Goal: Check status: Check status

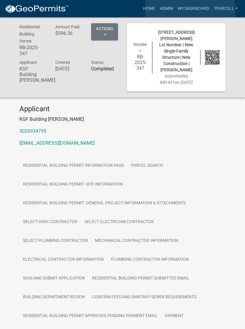
click at [190, 12] on link "My Dashboard" at bounding box center [193, 8] width 36 height 11
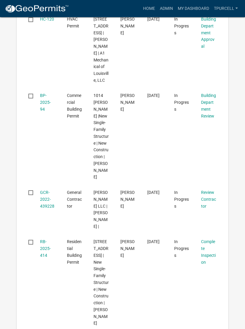
scroll to position [719, 0]
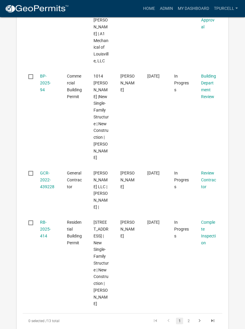
click at [45, 220] on link "RB-2025-414" at bounding box center [45, 229] width 11 height 19
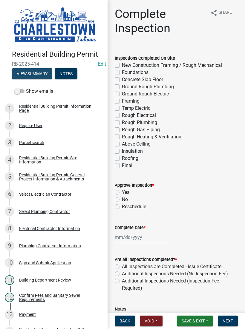
click at [31, 73] on button "View Summary" at bounding box center [32, 74] width 40 height 11
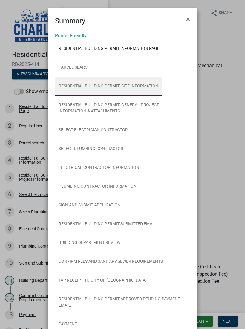
click at [147, 87] on link "Residential Building Permit: Site Information" at bounding box center [108, 86] width 107 height 19
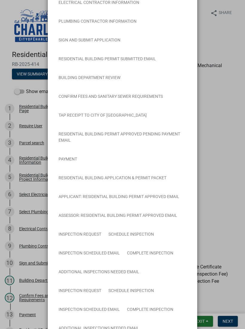
scroll to position [165, 0]
click at [230, 217] on ngb-modal-window "Summary × Printer Friendly Residential Building Permit Information Page Parcel …" at bounding box center [122, 164] width 245 height 329
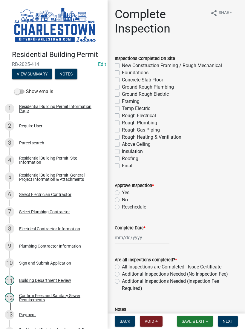
click at [193, 316] on button "Save & Exit" at bounding box center [195, 321] width 36 height 11
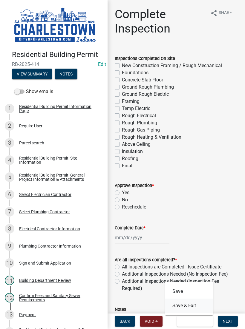
click at [188, 300] on button "Save & Exit" at bounding box center [189, 306] width 48 height 14
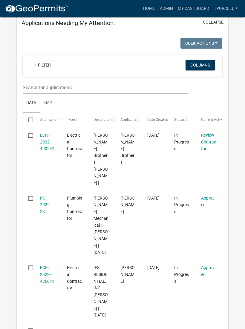
scroll to position [91, 0]
click at [33, 211] on datatable-body-cell at bounding box center [28, 225] width 11 height 70
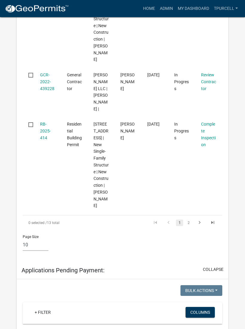
scroll to position [817, 0]
click at [190, 220] on link "2" at bounding box center [188, 223] width 7 height 7
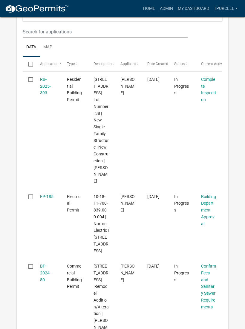
scroll to position [147, 0]
click at [46, 85] on link "RB-2025-393" at bounding box center [45, 86] width 11 height 19
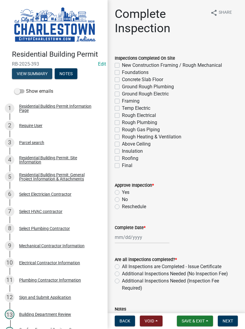
click at [37, 72] on button "View Summary" at bounding box center [32, 74] width 40 height 11
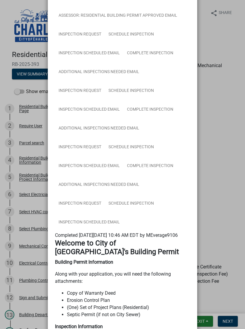
scroll to position [384, 0]
click at [134, 205] on link "Schedule Inspection" at bounding box center [131, 204] width 53 height 19
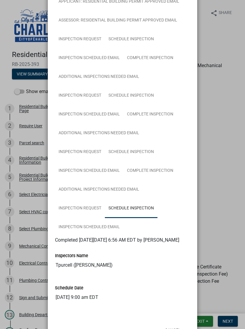
scroll to position [379, 0]
click at [90, 207] on link "Inspection Request" at bounding box center [80, 208] width 50 height 19
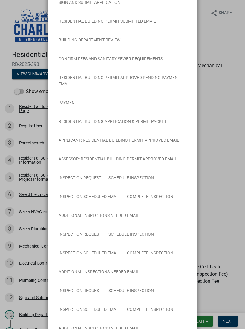
scroll to position [240, 0]
click at [221, 293] on ngb-modal-window "Summary × Printer Friendly Residential Building Permit Information Page Parcel …" at bounding box center [122, 164] width 245 height 329
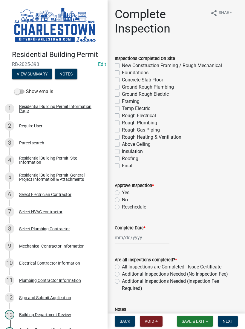
click at [194, 317] on button "Save & Exit" at bounding box center [195, 321] width 36 height 11
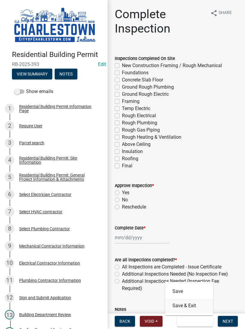
click at [190, 302] on button "Save & Exit" at bounding box center [189, 306] width 48 height 14
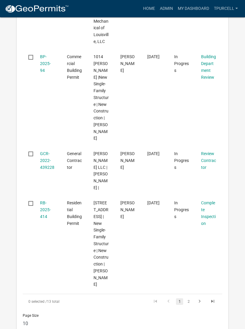
scroll to position [763, 0]
